Goal: Information Seeking & Learning: Learn about a topic

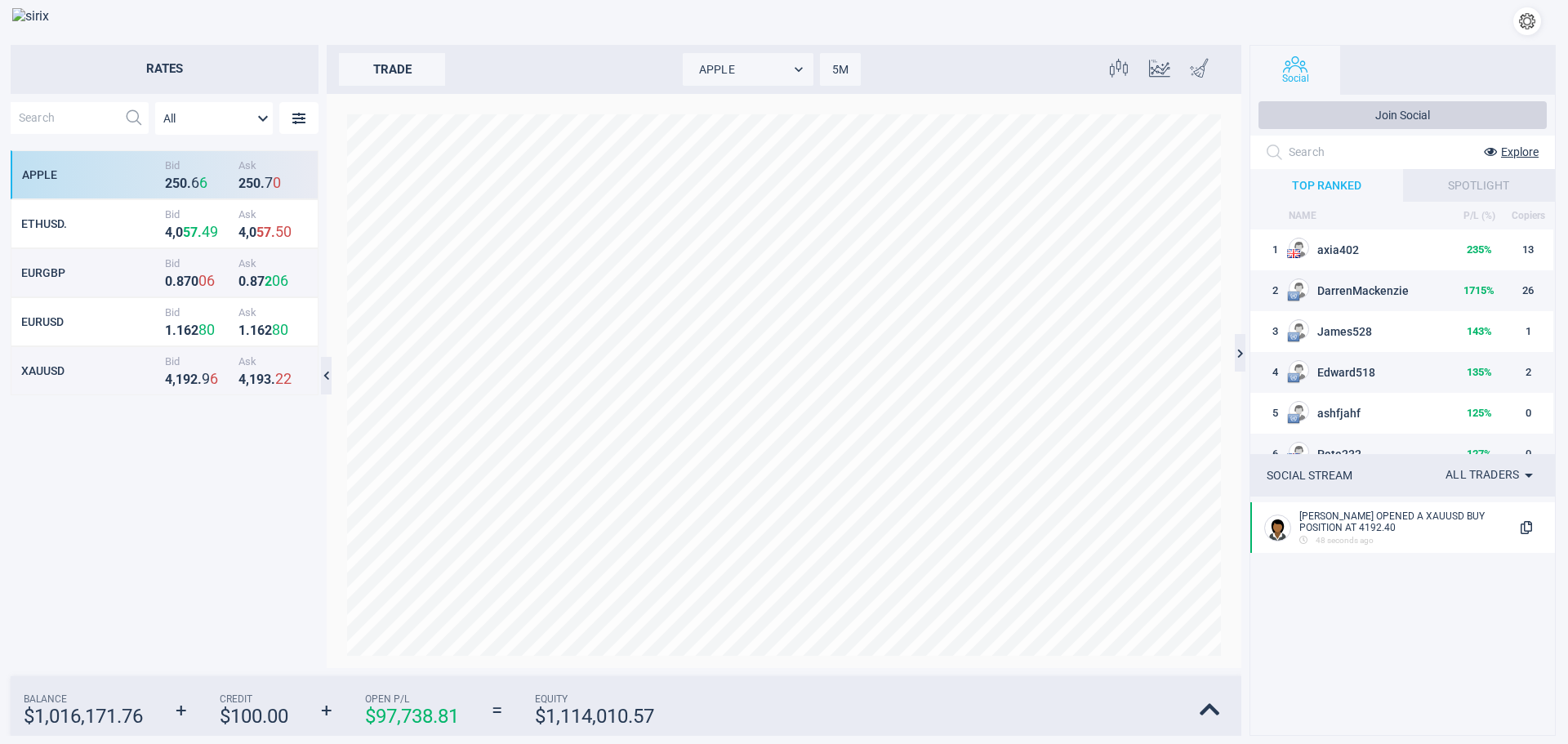
scroll to position [504, 306]
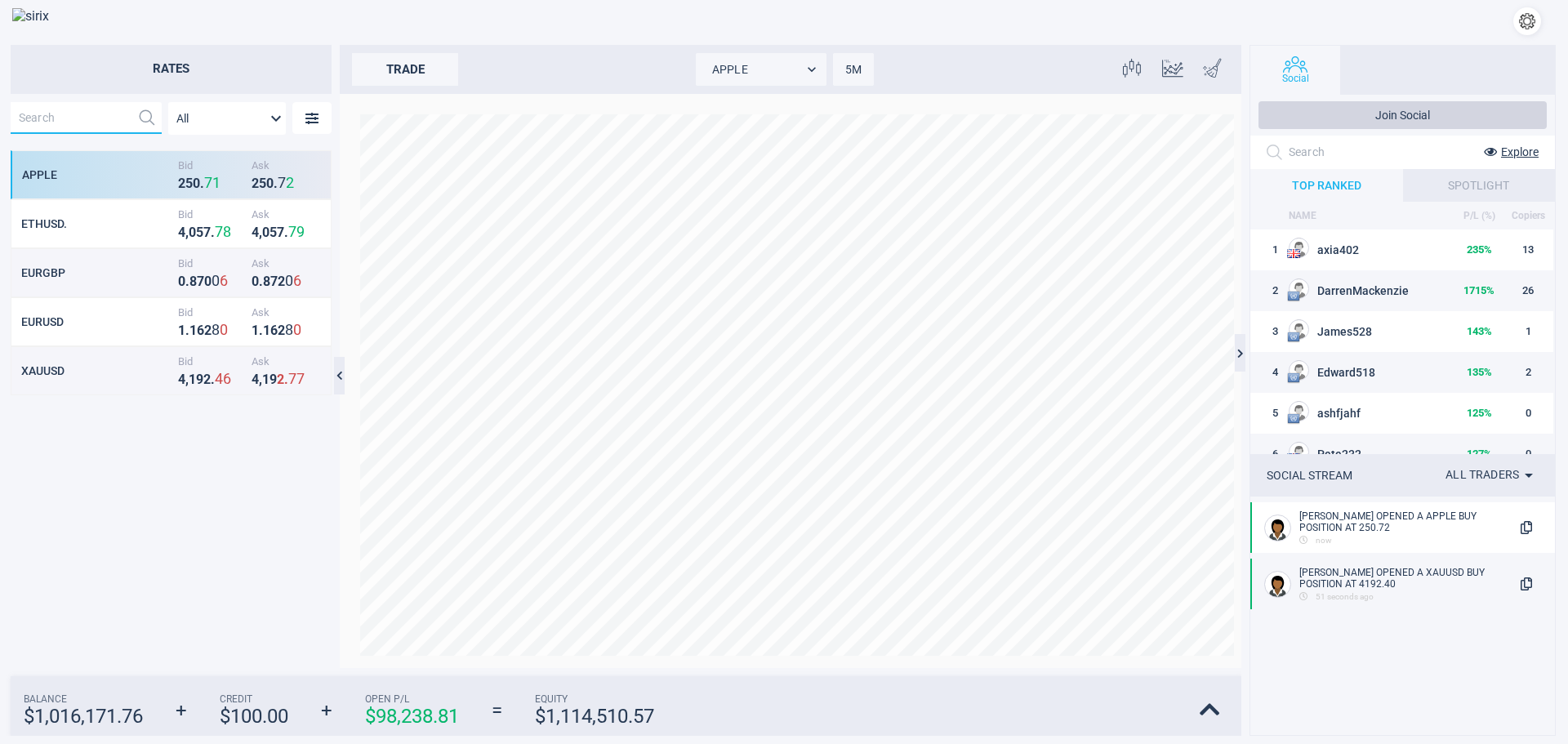
click at [66, 121] on input "text" at bounding box center [70, 118] width 120 height 31
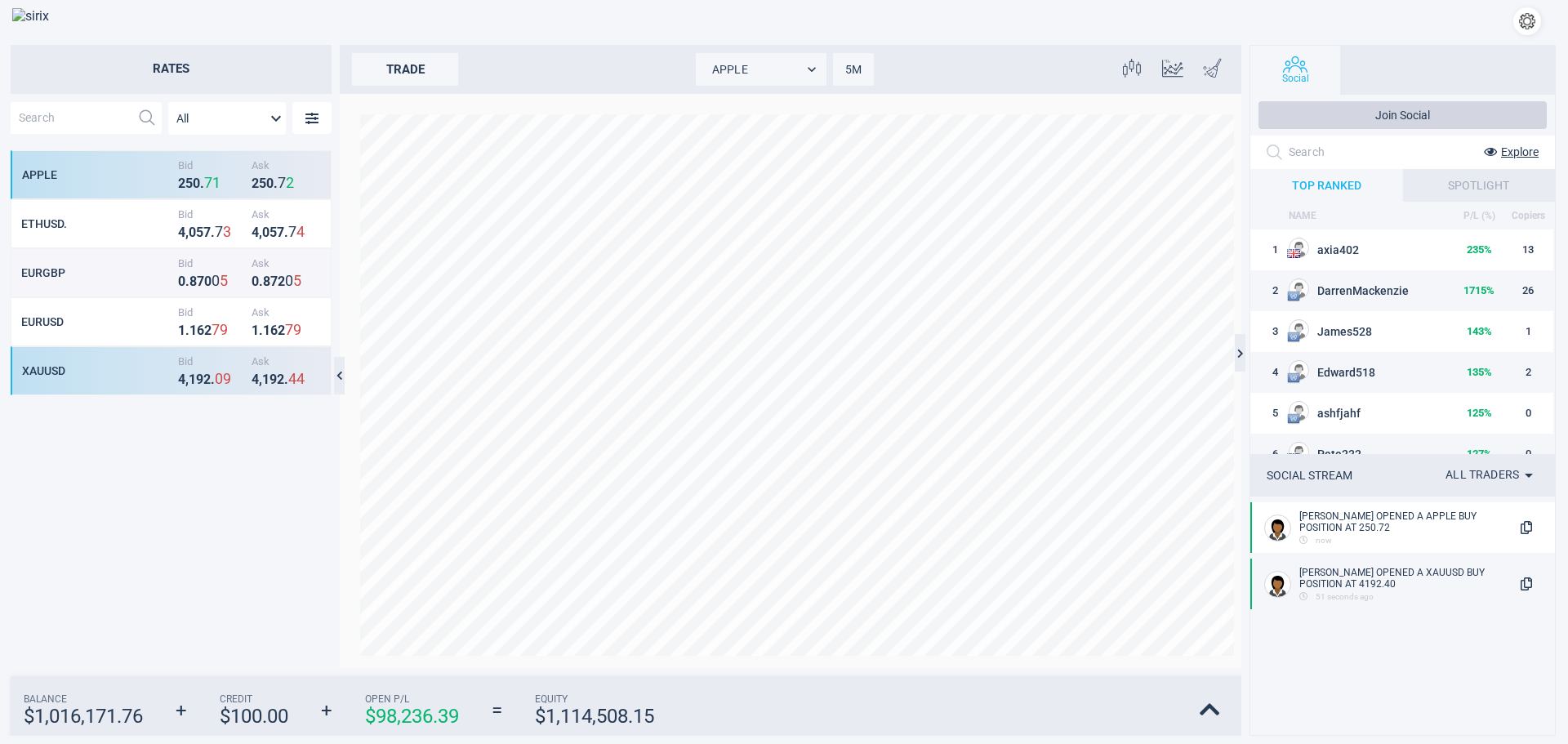
click at [45, 375] on div "XAUUSD" at bounding box center [98, 371] width 152 height 13
type input "XAUUSD"
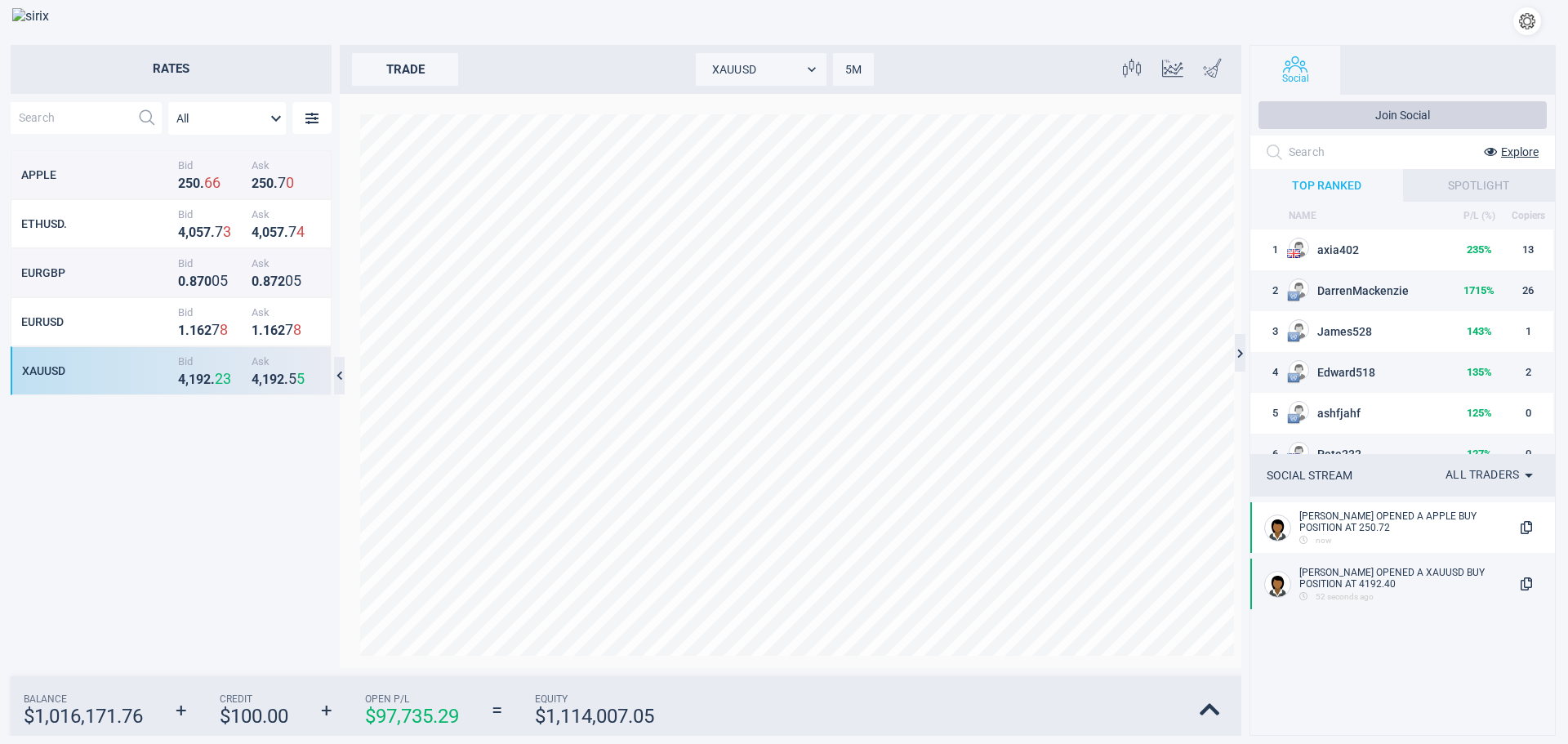
click at [852, 73] on body "Rates All MarketRates.Groups.All APPLE Bid 2 5 0 . 6 6 Ask 2 5 0 . 7 0 ETHUSD. …" at bounding box center [784, 372] width 1568 height 744
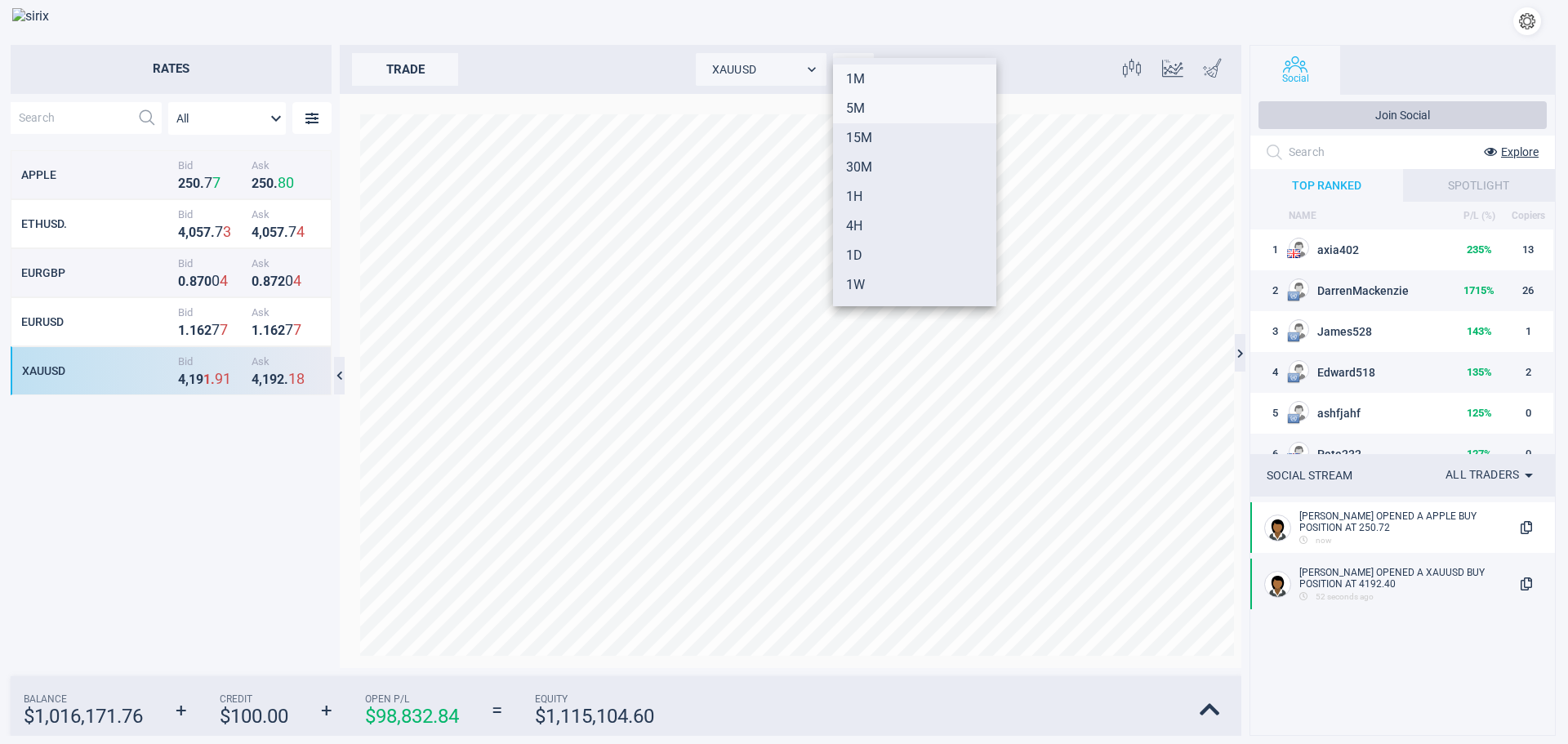
click at [860, 83] on li "1M" at bounding box center [914, 80] width 163 height 30
type input "1"
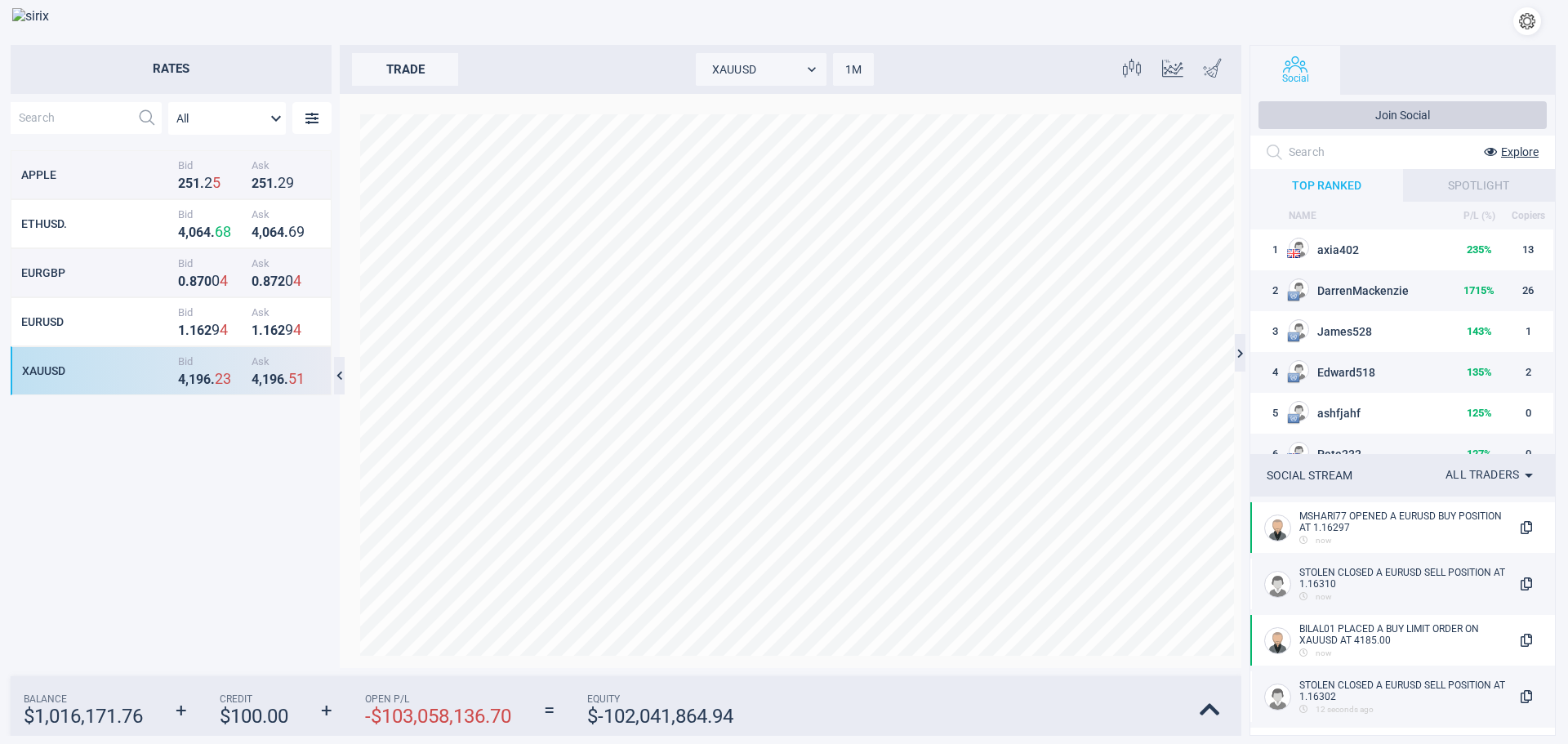
click at [66, 118] on input "text" at bounding box center [70, 118] width 120 height 31
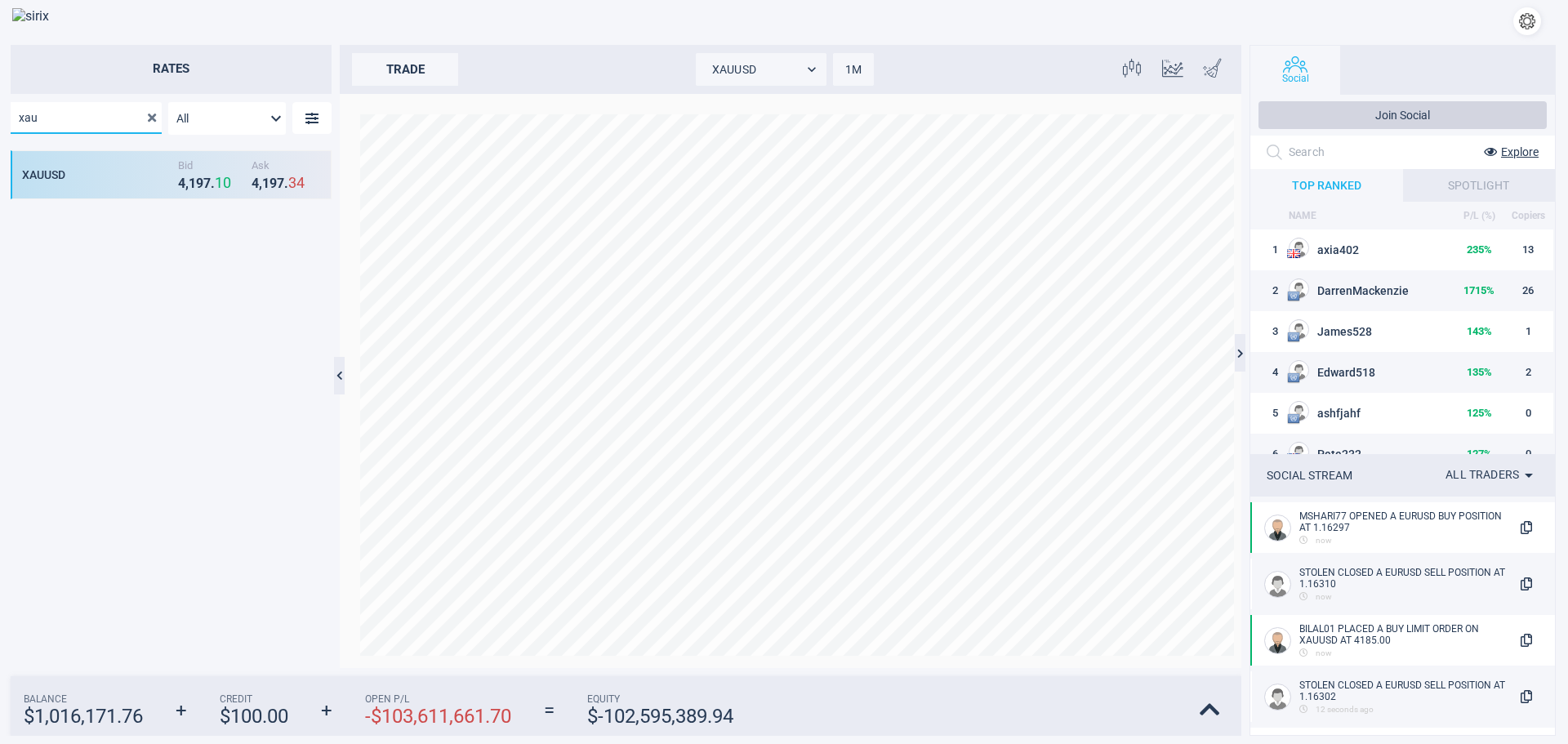
type input "xau"
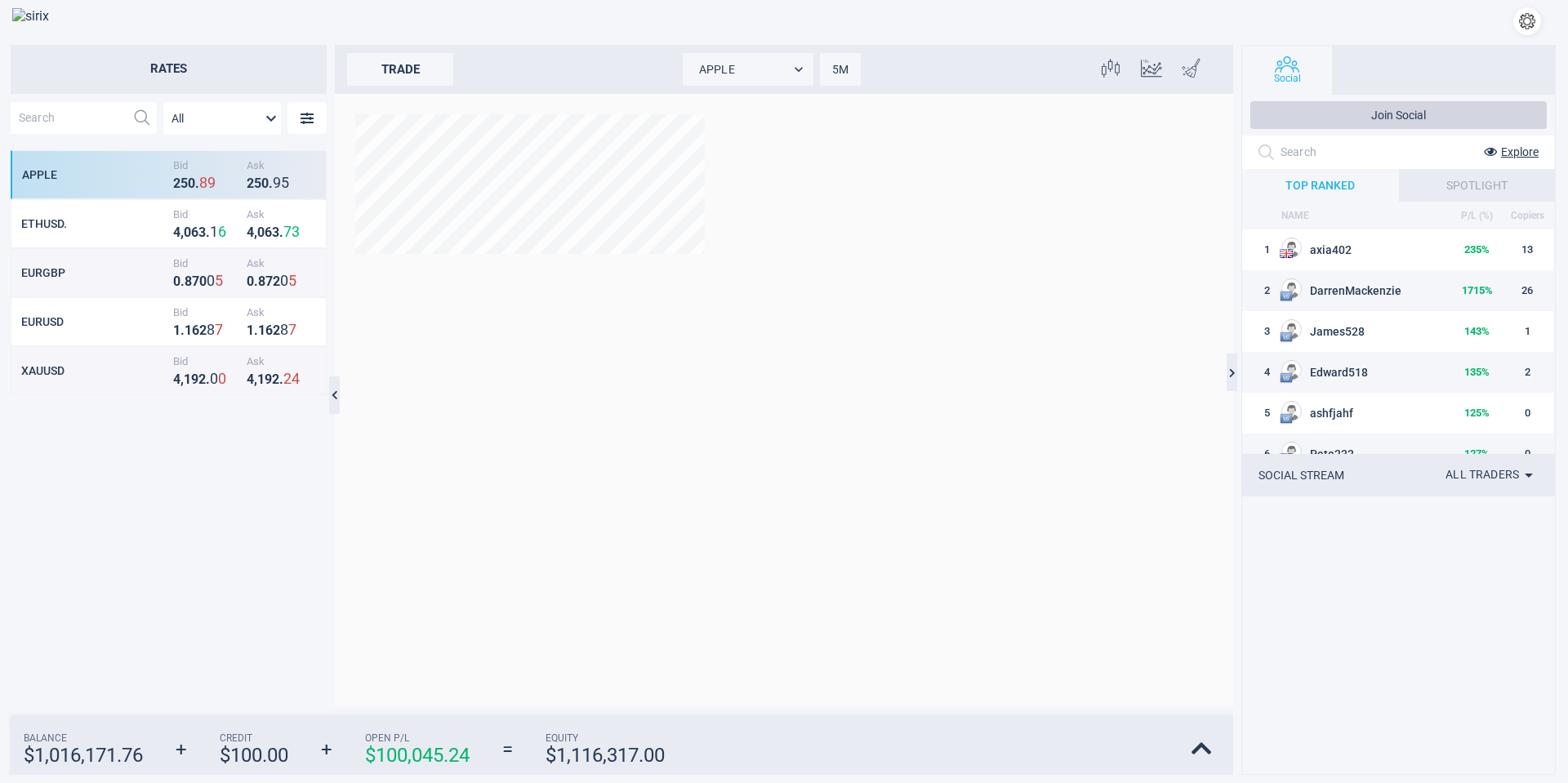
scroll to position [542, 302]
click at [1523, 21] on button "button" at bounding box center [1528, 21] width 28 height 28
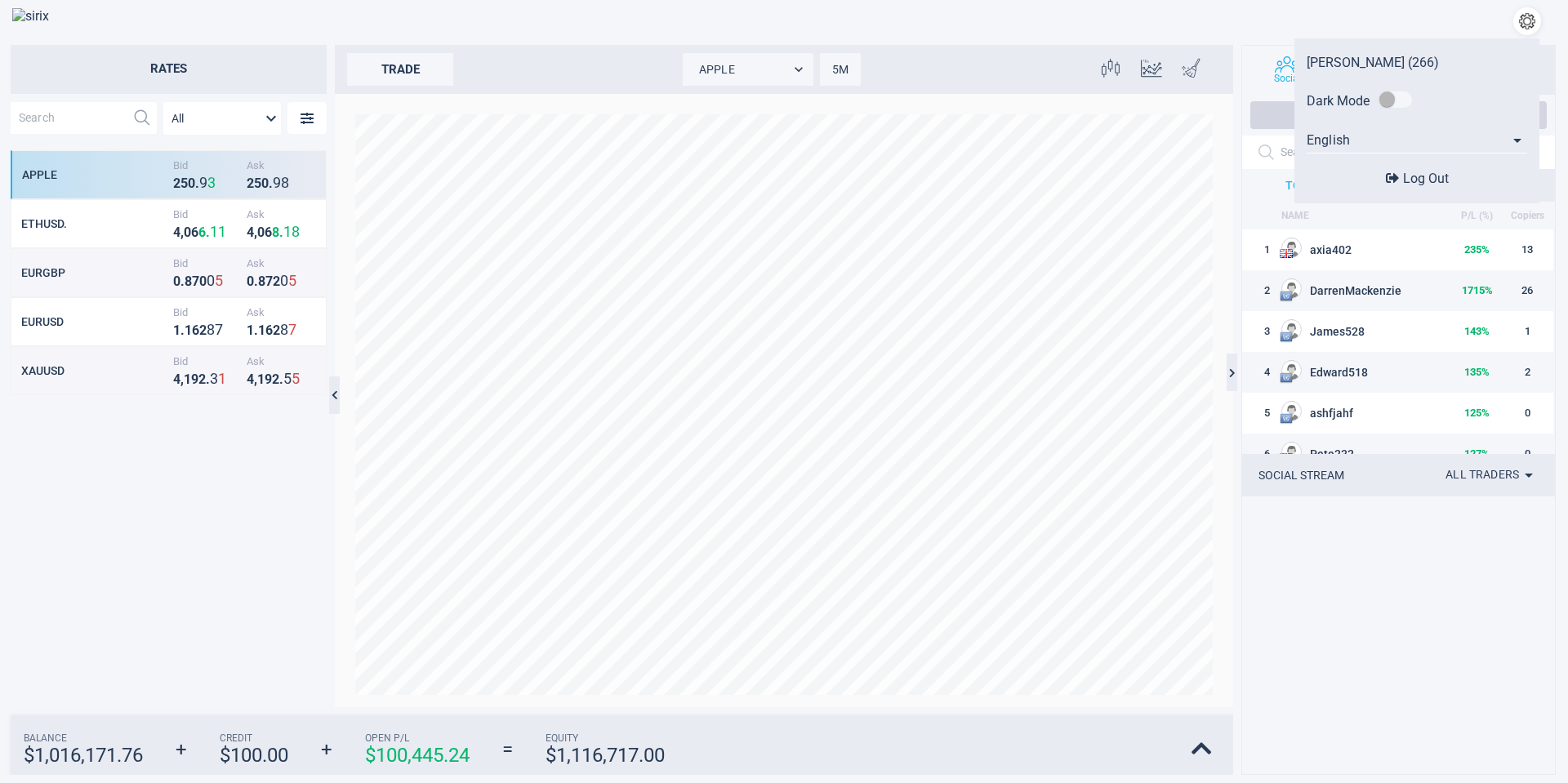
click at [1429, 181] on span "Log Out" at bounding box center [1426, 178] width 45 height 16
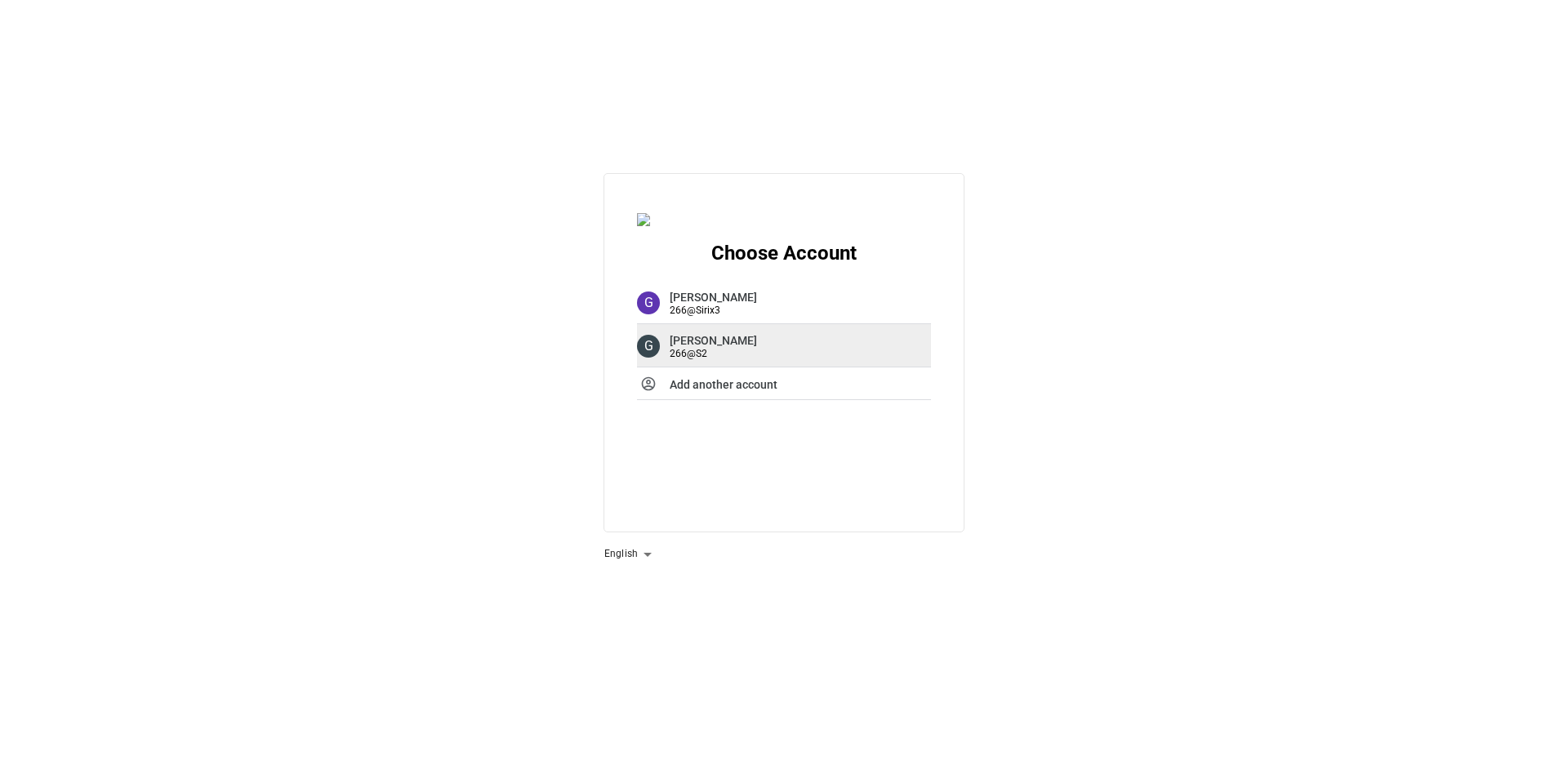
click at [695, 347] on strong "Guy Paz" at bounding box center [713, 340] width 87 height 13
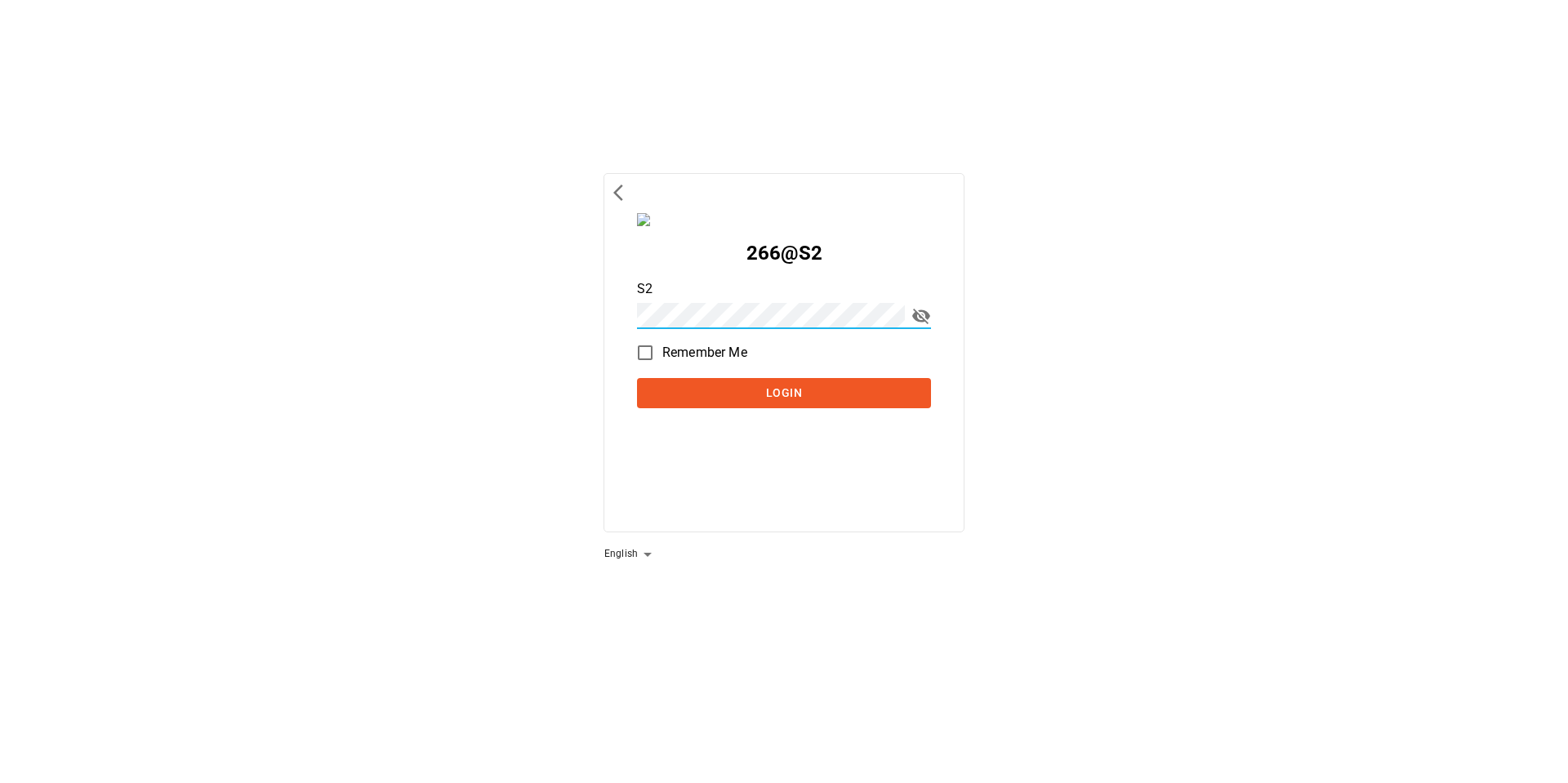
click at [637, 378] on button "Login" at bounding box center [784, 393] width 294 height 31
